Goal: Navigation & Orientation: Find specific page/section

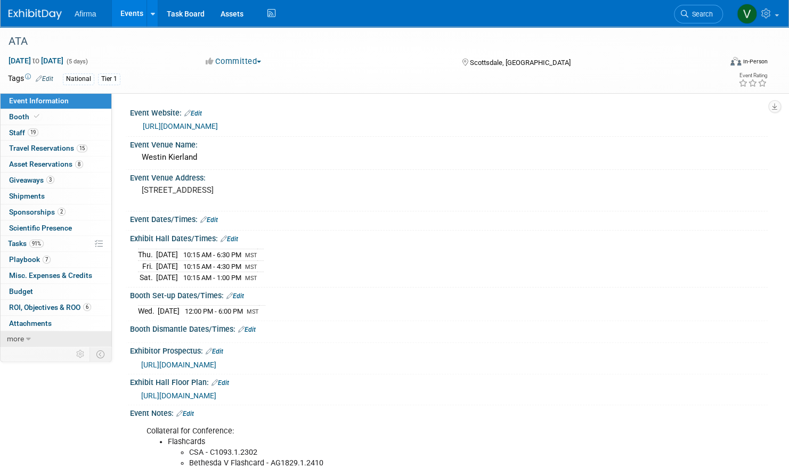
click at [29, 336] on icon at bounding box center [28, 339] width 5 height 7
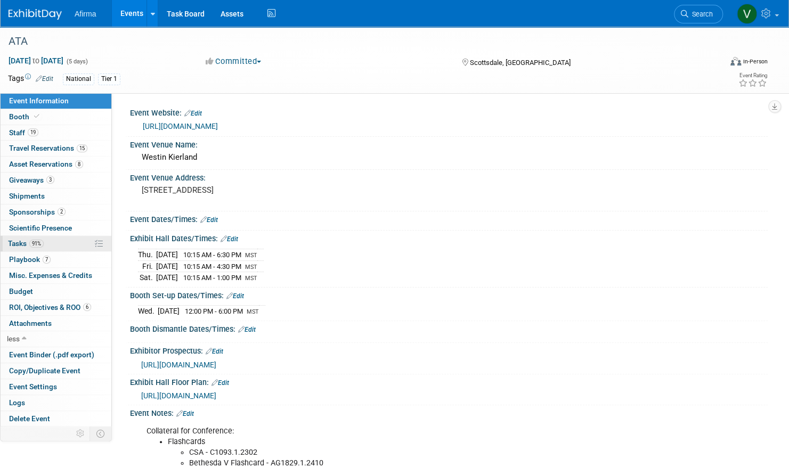
click at [63, 243] on link "91% Tasks 91%" at bounding box center [56, 243] width 111 height 15
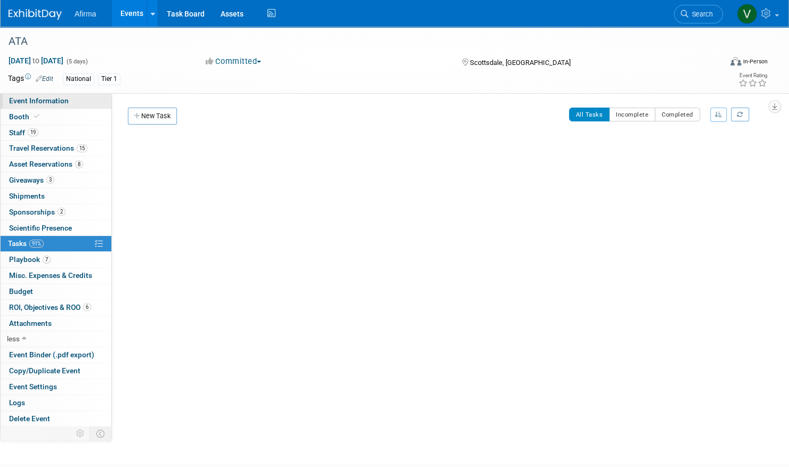
click at [38, 103] on span "Event Information" at bounding box center [39, 100] width 60 height 9
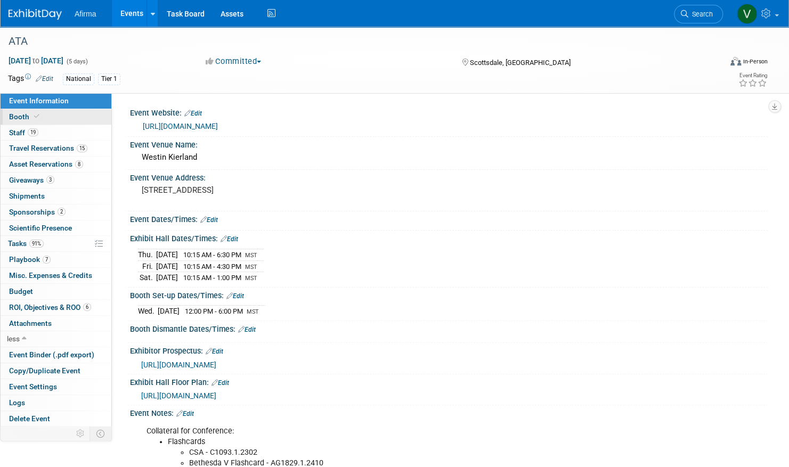
click at [47, 115] on link "Booth" at bounding box center [56, 116] width 111 height 15
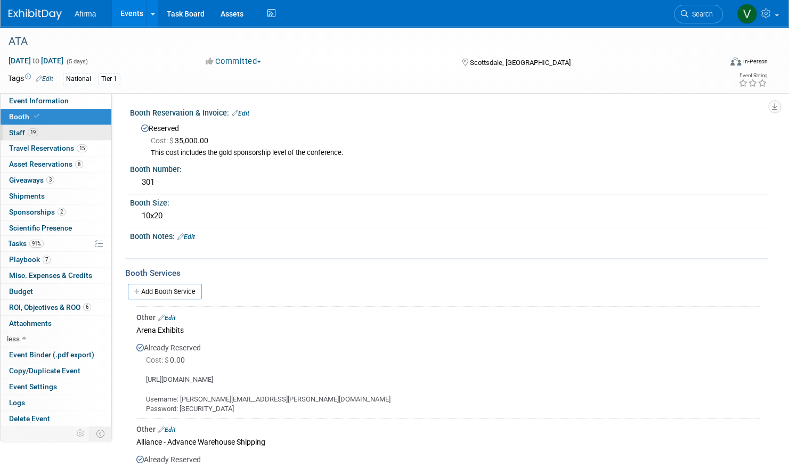
click at [76, 133] on link "19 Staff 19" at bounding box center [56, 132] width 111 height 15
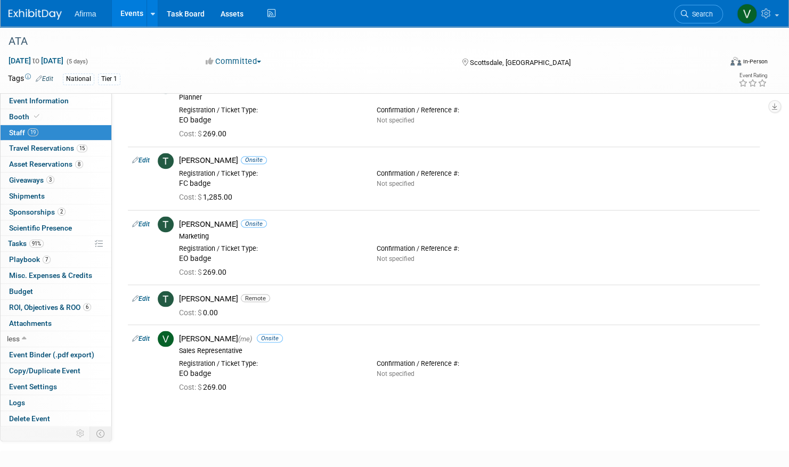
scroll to position [1026, 0]
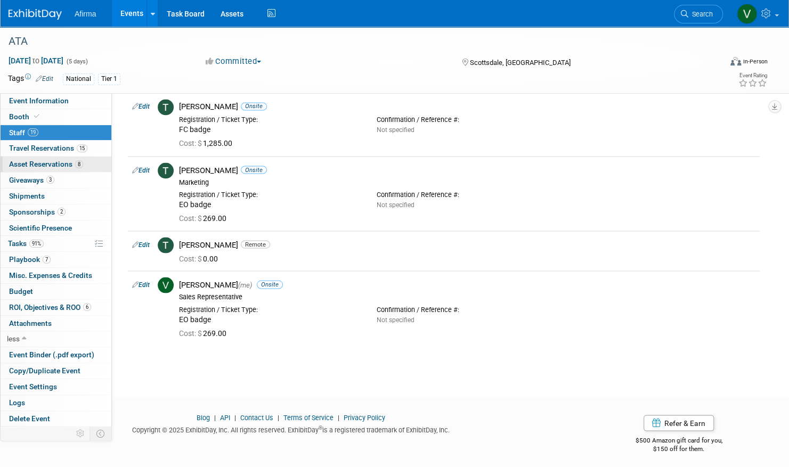
click at [52, 162] on span "Asset Reservations 8" at bounding box center [46, 164] width 74 height 9
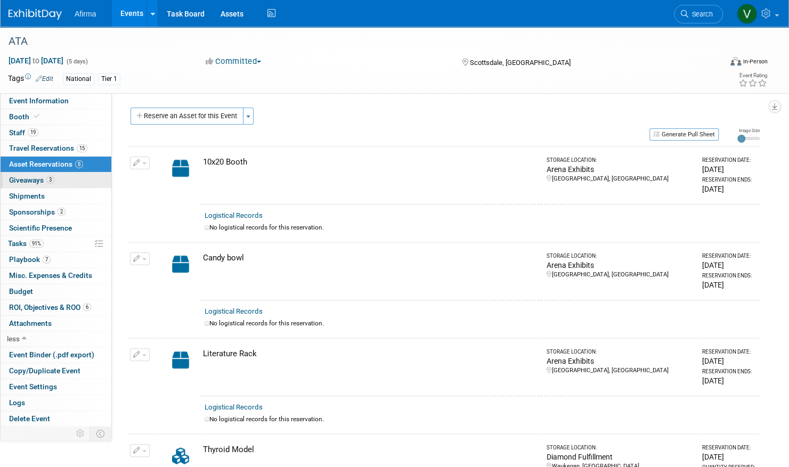
click at [54, 180] on span "3" at bounding box center [50, 180] width 8 height 8
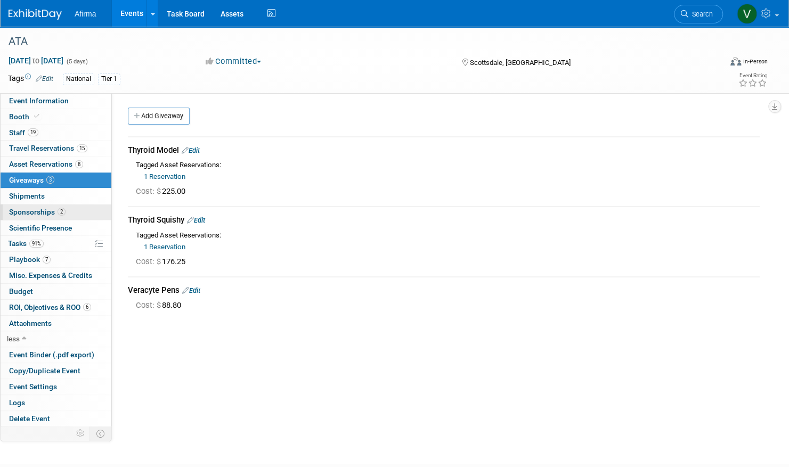
click at [62, 211] on span "2" at bounding box center [62, 212] width 8 height 8
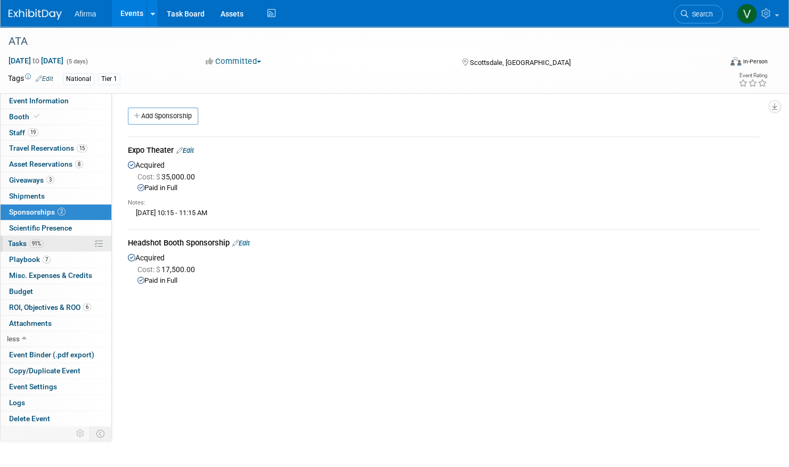
click at [63, 247] on link "91% Tasks 91%" at bounding box center [56, 243] width 111 height 15
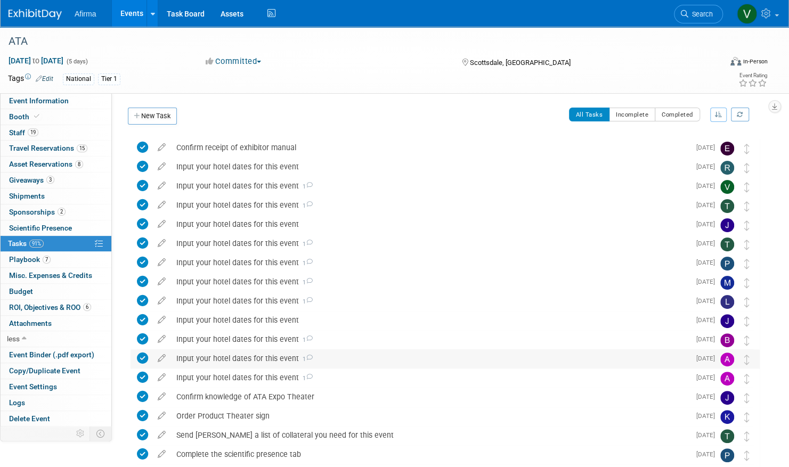
scroll to position [158, 0]
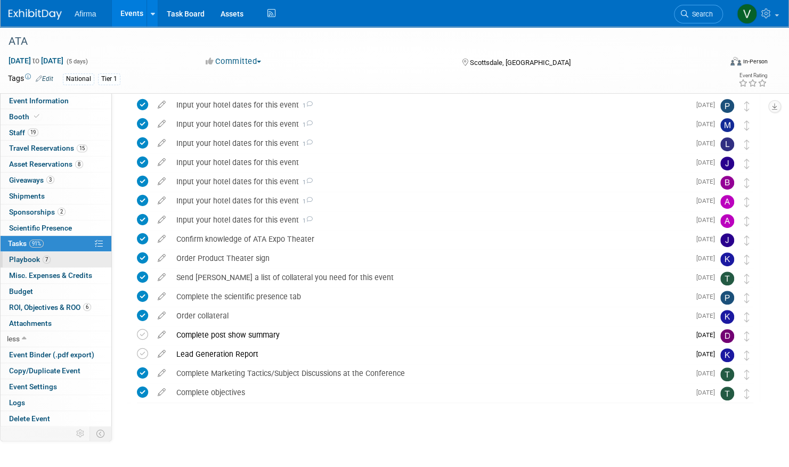
click at [53, 259] on link "7 Playbook 7" at bounding box center [56, 259] width 111 height 15
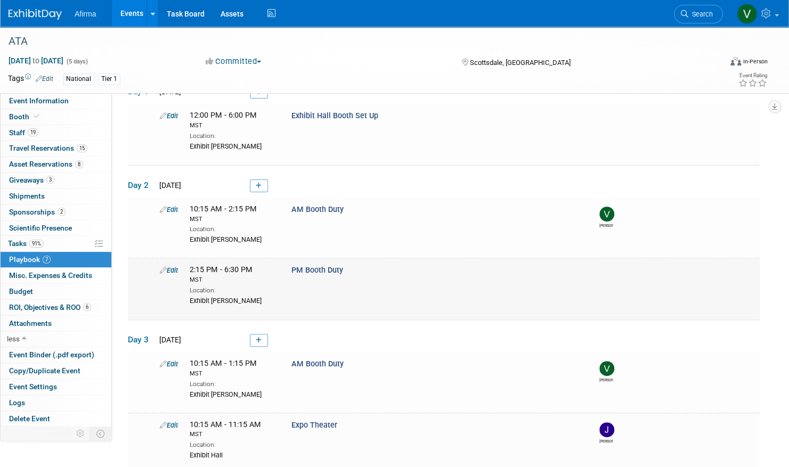
scroll to position [0, 0]
